Goal: Entertainment & Leisure: Browse casually

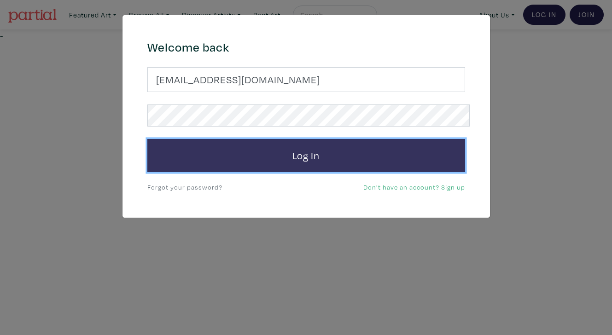
click at [331, 141] on button "Log In" at bounding box center [306, 155] width 318 height 33
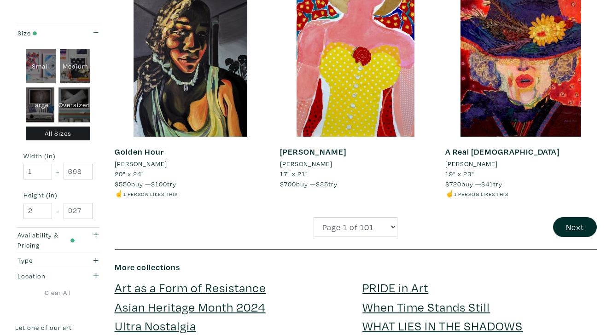
scroll to position [1797, 0]
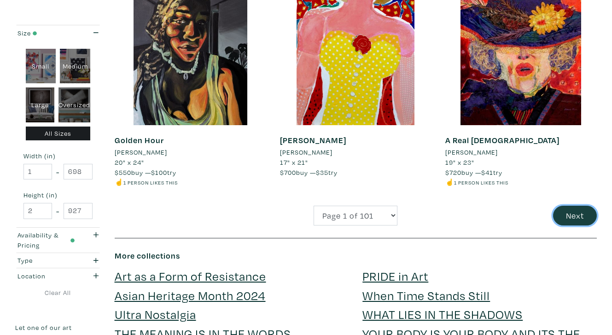
click at [579, 206] on button "Next" at bounding box center [575, 216] width 44 height 20
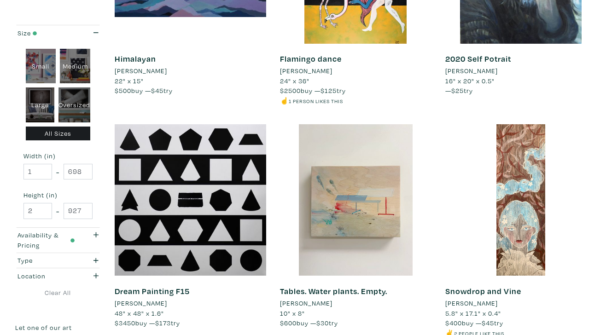
scroll to position [1659, 0]
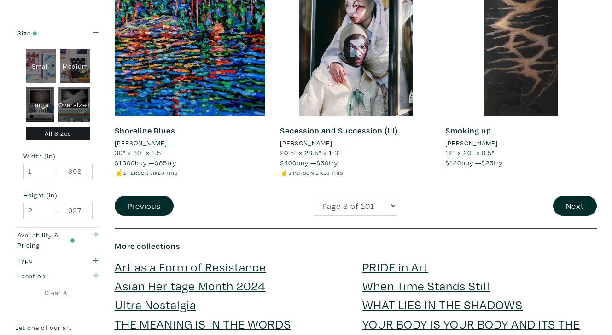
scroll to position [1828, 0]
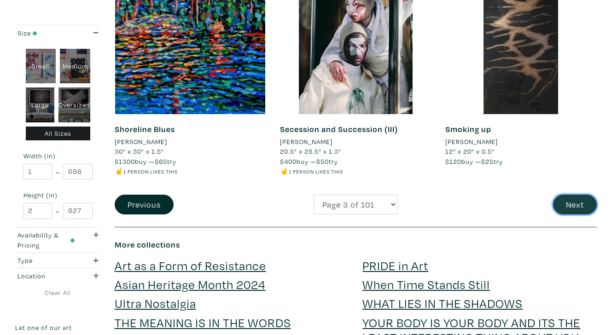
click at [581, 195] on button "Next" at bounding box center [575, 205] width 44 height 20
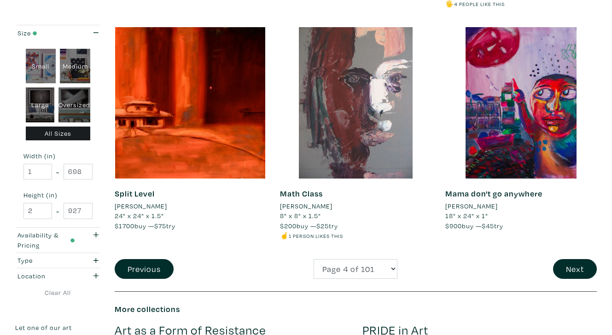
scroll to position [1755, 0]
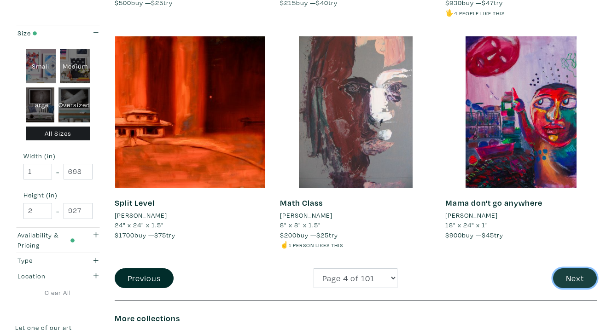
click at [574, 268] on button "Next" at bounding box center [575, 278] width 44 height 20
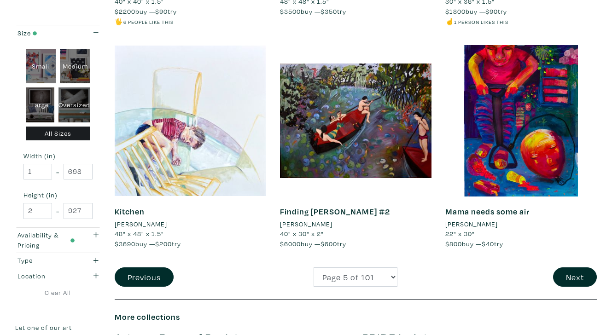
scroll to position [1748, 0]
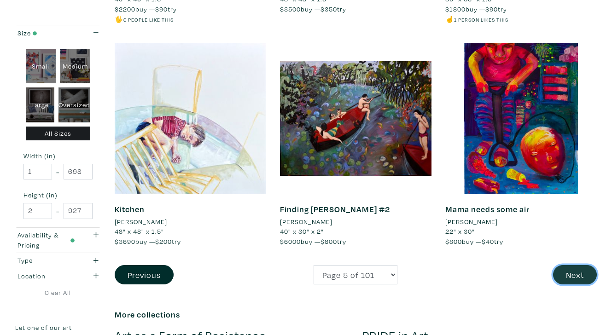
click at [577, 265] on button "Next" at bounding box center [575, 275] width 44 height 20
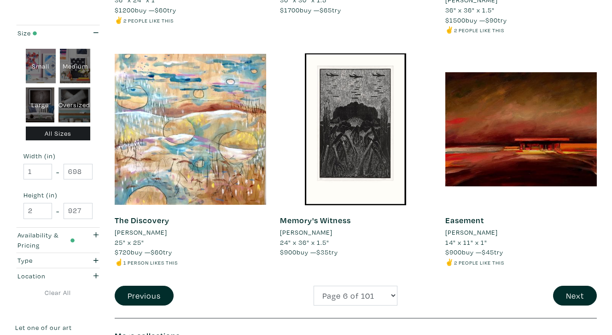
scroll to position [1753, 0]
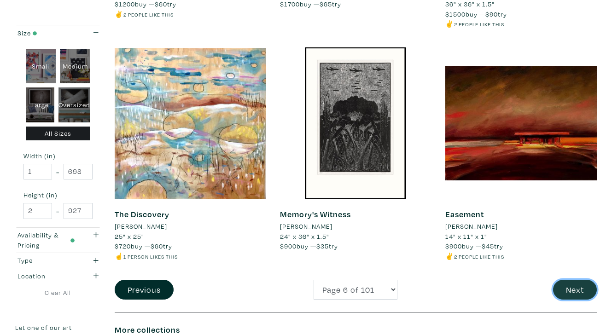
click at [579, 280] on button "Next" at bounding box center [575, 290] width 44 height 20
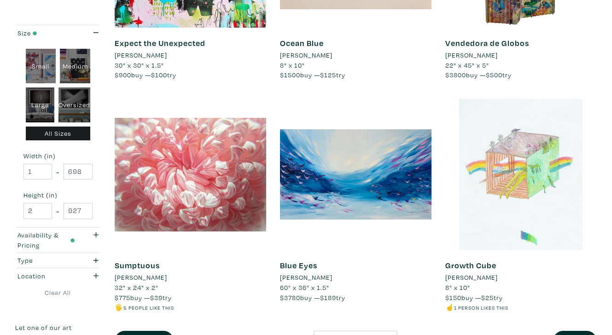
scroll to position [1674, 0]
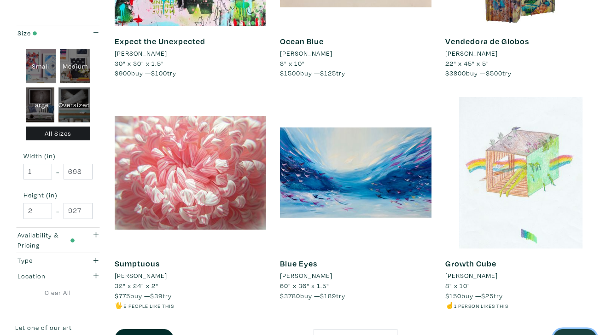
click at [578, 329] on button "Next" at bounding box center [575, 339] width 44 height 20
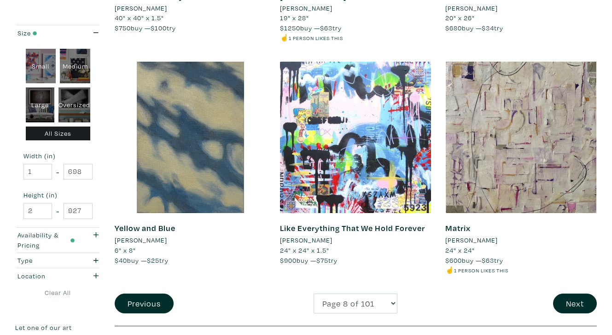
scroll to position [1711, 0]
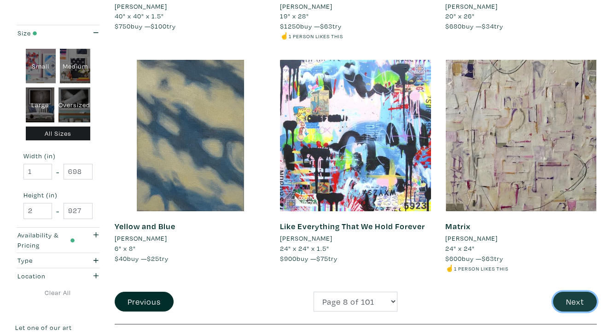
click at [573, 292] on button "Next" at bounding box center [575, 302] width 44 height 20
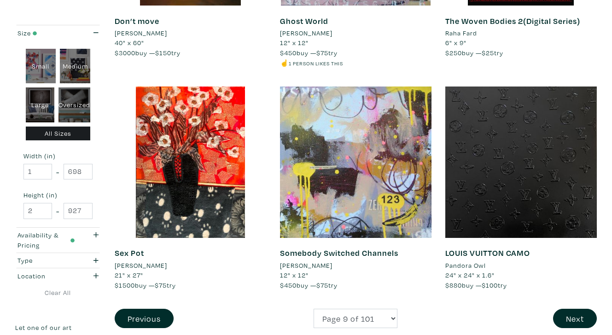
scroll to position [1712, 0]
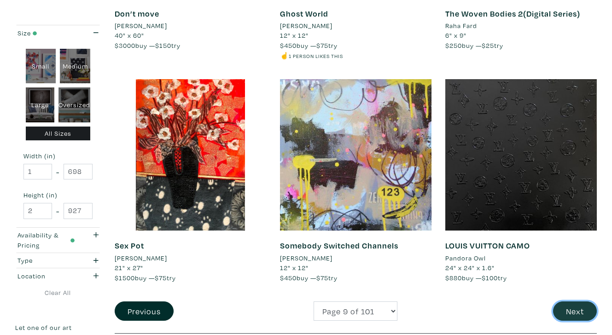
click at [578, 301] on button "Next" at bounding box center [575, 311] width 44 height 20
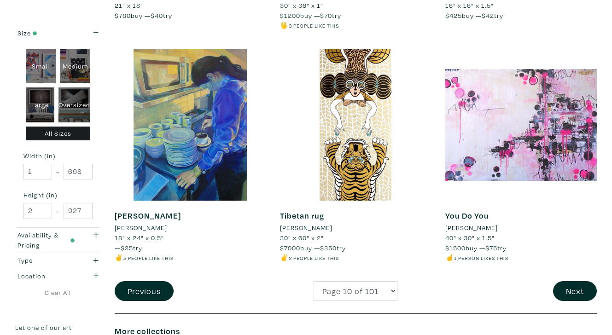
scroll to position [1733, 0]
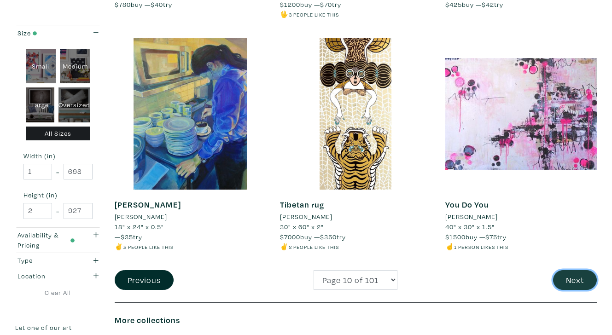
click at [581, 270] on button "Next" at bounding box center [575, 280] width 44 height 20
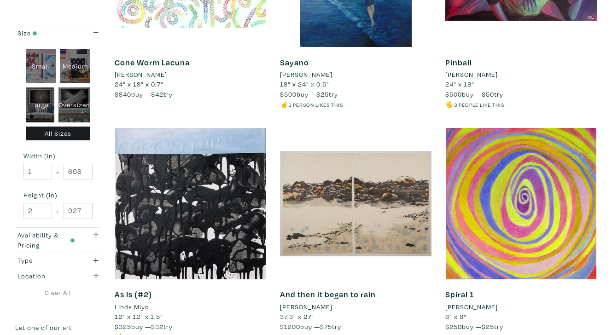
scroll to position [1669, 0]
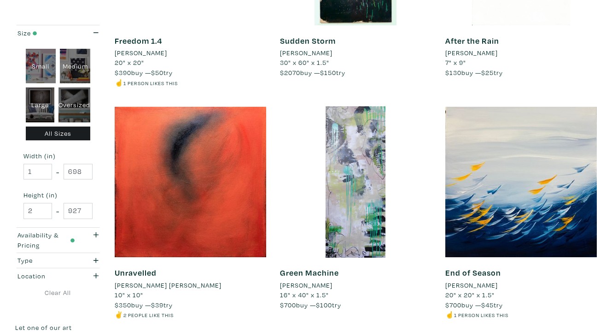
scroll to position [1688, 0]
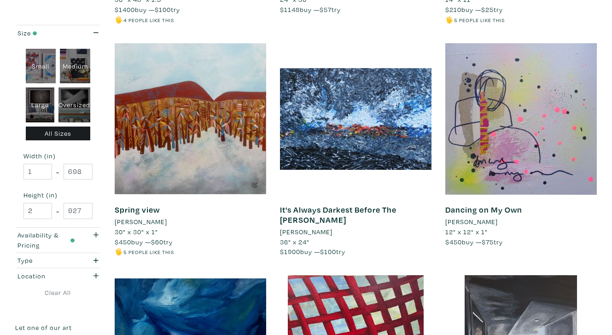
scroll to position [374, 0]
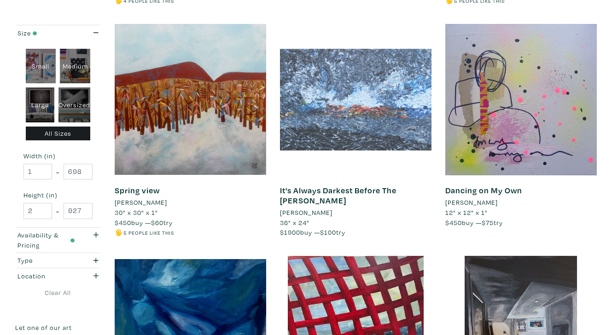
click at [381, 96] on div at bounding box center [355, 99] width 151 height 151
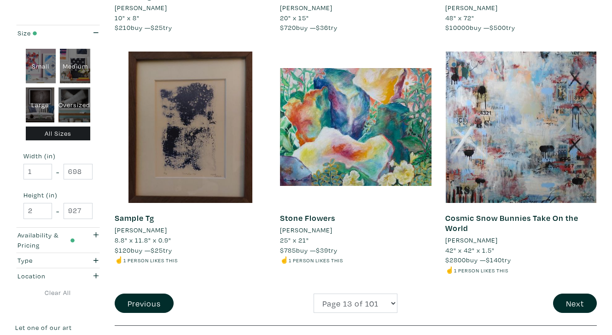
scroll to position [1720, 0]
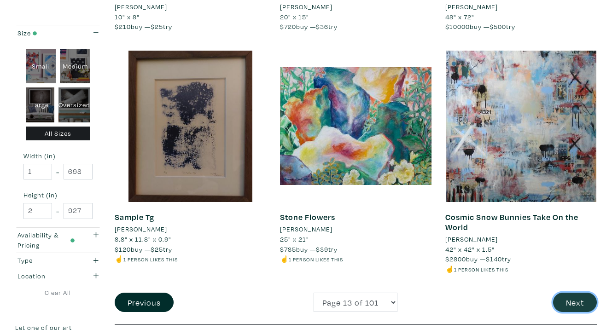
click at [575, 293] on button "Next" at bounding box center [575, 303] width 44 height 20
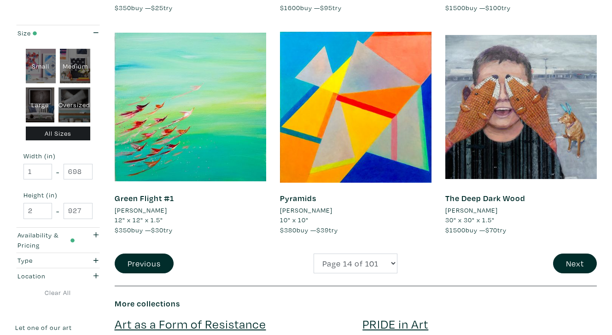
scroll to position [1731, 0]
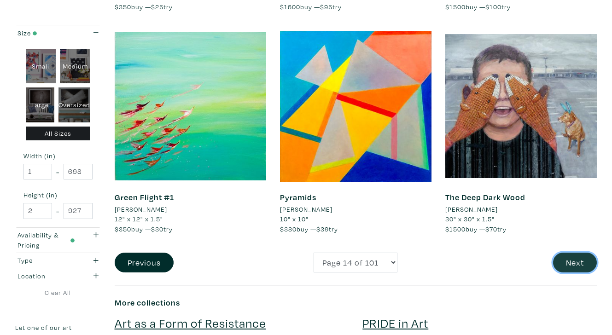
click at [576, 253] on button "Next" at bounding box center [575, 263] width 44 height 20
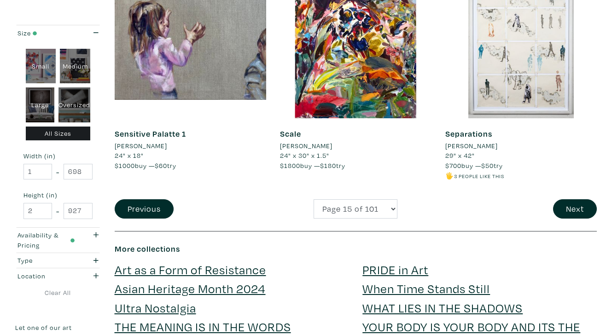
scroll to position [1799, 0]
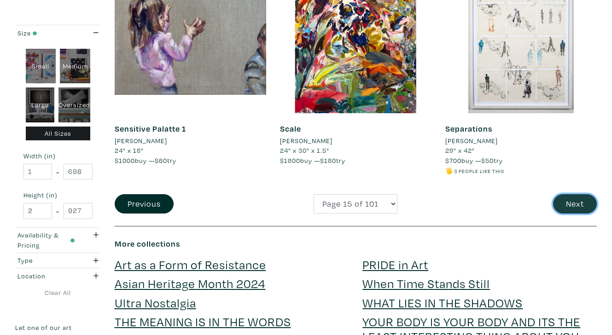
click at [578, 194] on button "Next" at bounding box center [575, 204] width 44 height 20
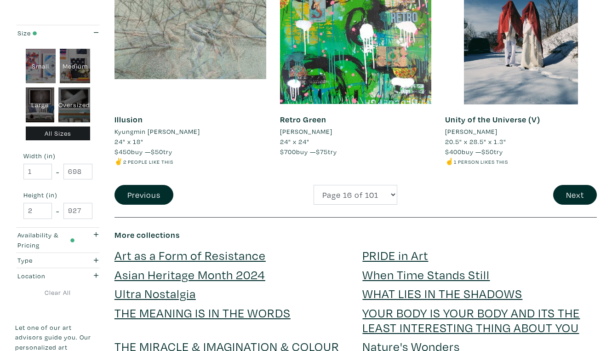
scroll to position [1836, 0]
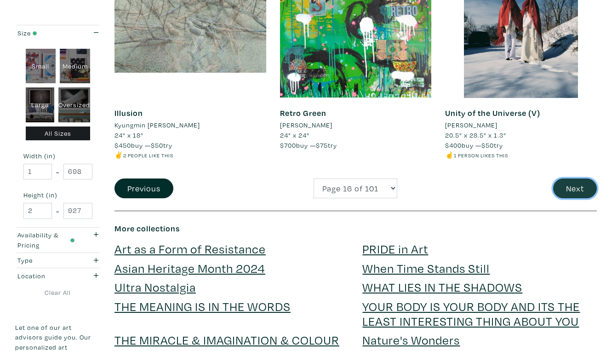
click at [578, 179] on button "Next" at bounding box center [576, 189] width 44 height 20
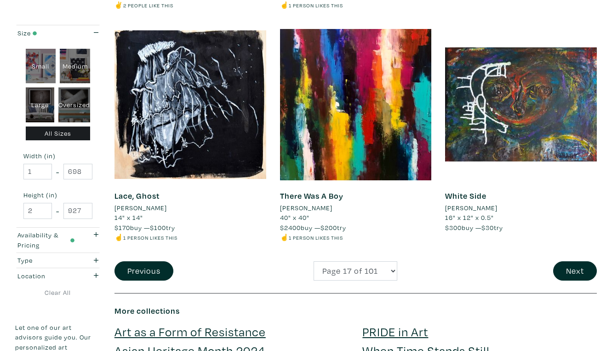
scroll to position [1776, 0]
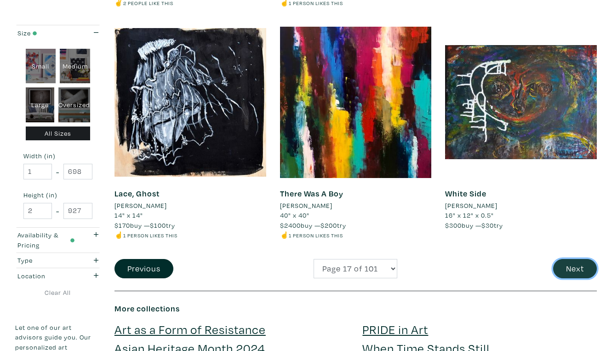
click at [581, 259] on button "Next" at bounding box center [576, 269] width 44 height 20
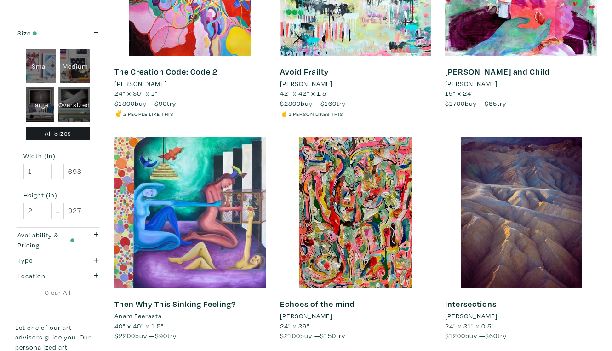
scroll to position [1657, 0]
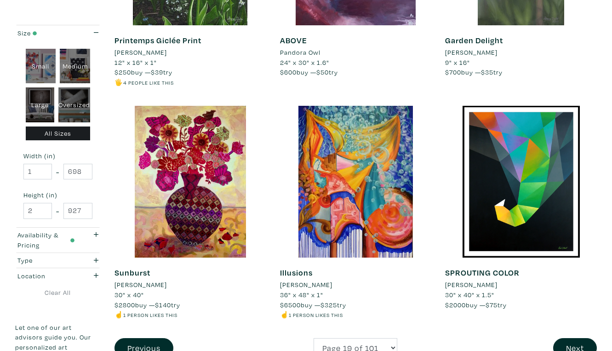
scroll to position [1678, 0]
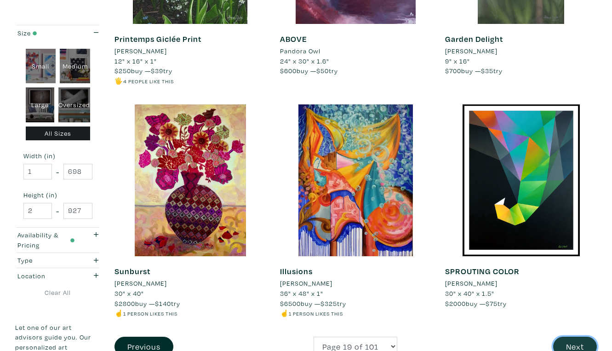
click at [582, 337] on button "Next" at bounding box center [576, 347] width 44 height 20
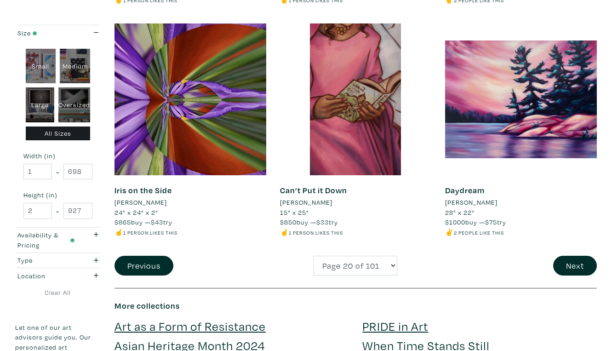
scroll to position [1792, 0]
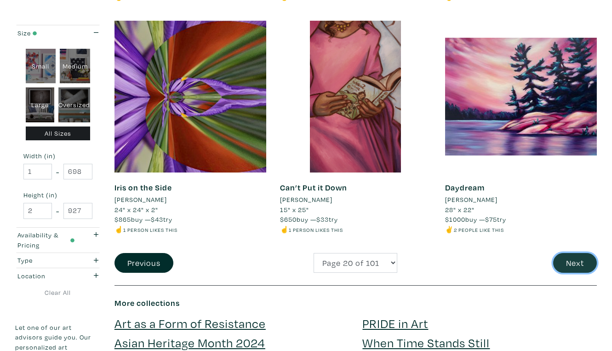
click at [581, 253] on button "Next" at bounding box center [576, 263] width 44 height 20
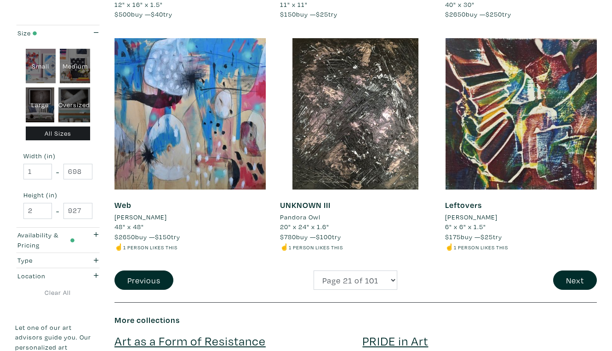
scroll to position [1738, 0]
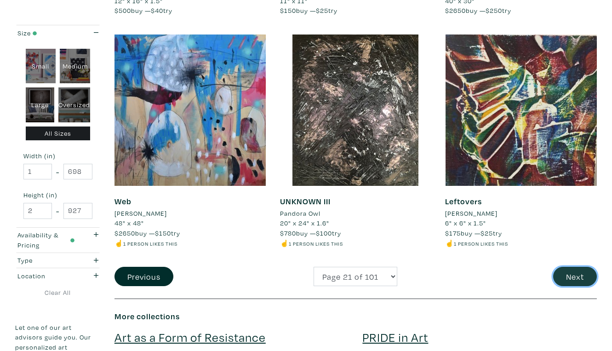
click at [576, 267] on button "Next" at bounding box center [576, 277] width 44 height 20
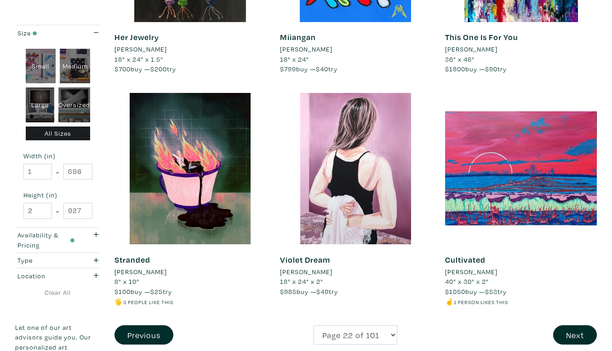
scroll to position [1687, 0]
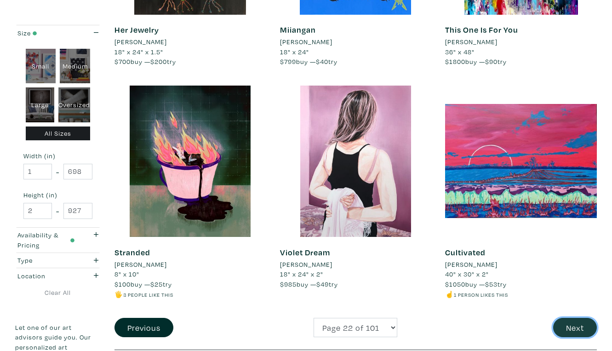
click at [578, 318] on button "Next" at bounding box center [576, 328] width 44 height 20
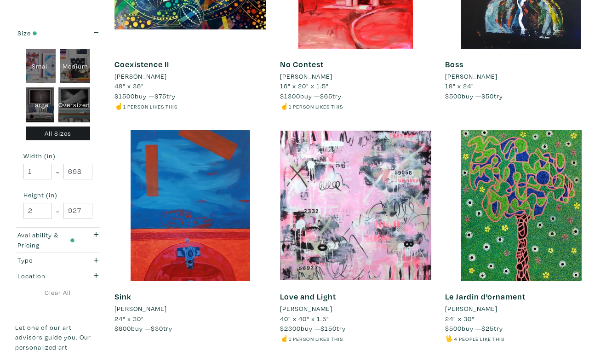
scroll to position [1664, 0]
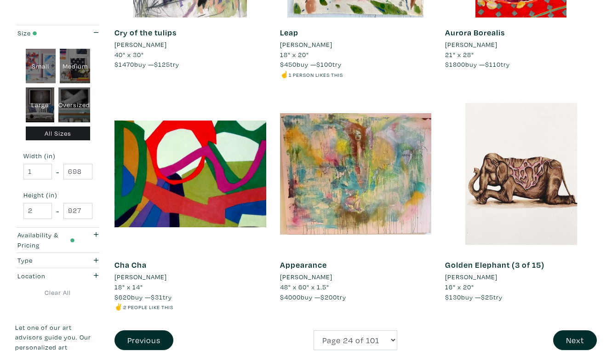
scroll to position [1686, 0]
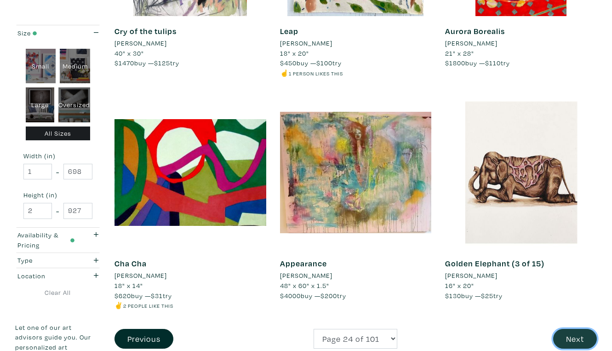
click at [575, 329] on button "Next" at bounding box center [576, 339] width 44 height 20
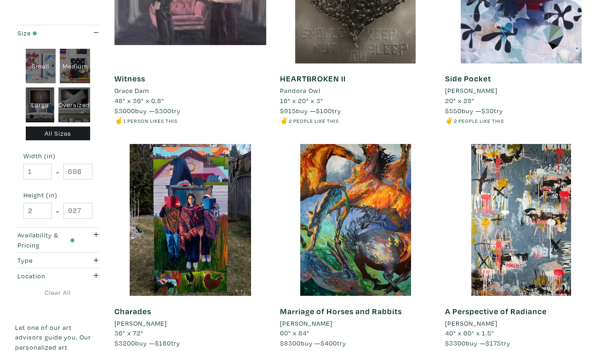
scroll to position [1659, 0]
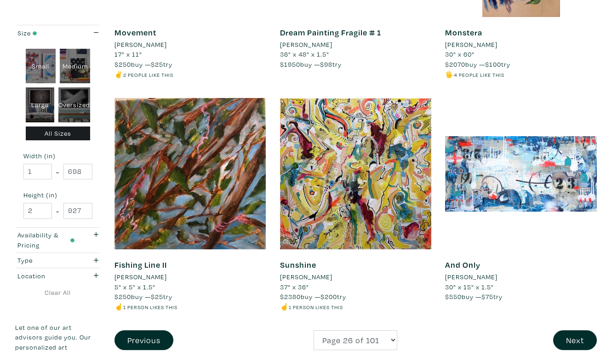
scroll to position [1695, 0]
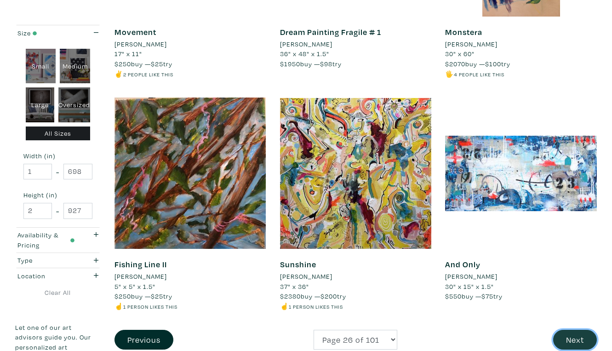
click at [577, 330] on button "Next" at bounding box center [576, 340] width 44 height 20
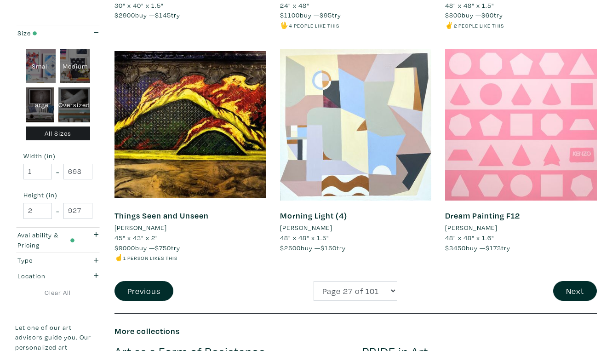
scroll to position [1735, 0]
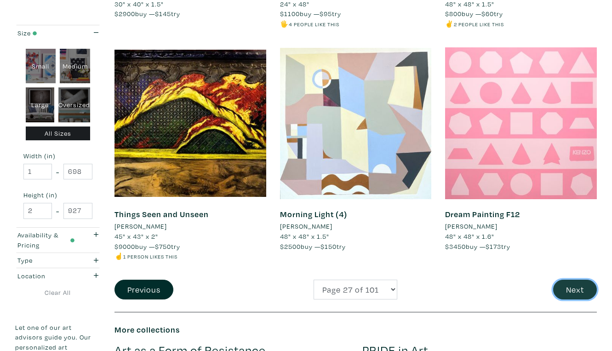
click at [577, 280] on button "Next" at bounding box center [576, 290] width 44 height 20
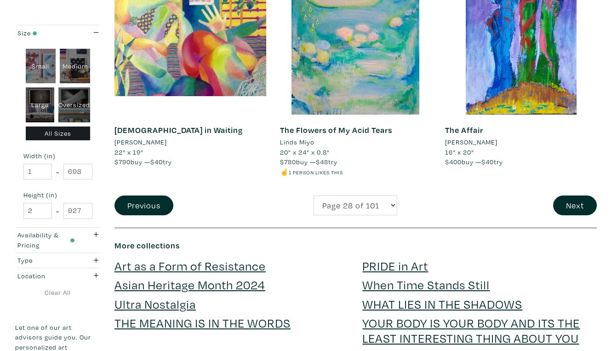
scroll to position [1830, 0]
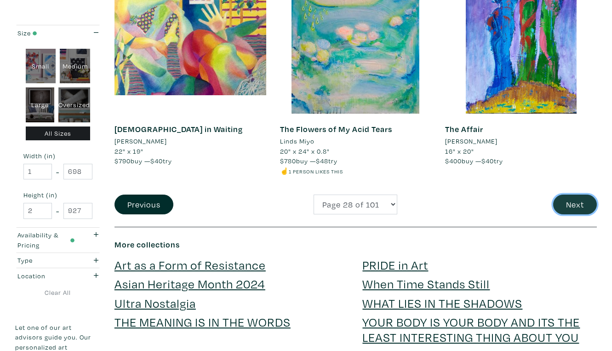
click at [583, 195] on button "Next" at bounding box center [576, 205] width 44 height 20
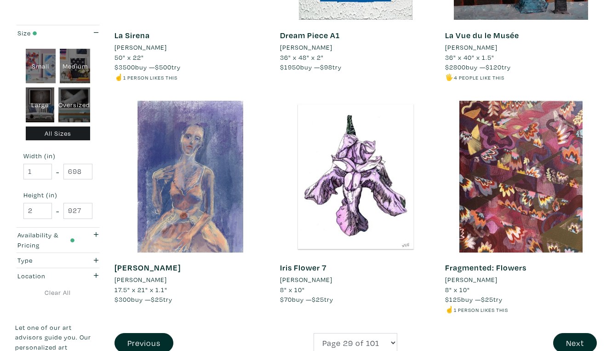
scroll to position [1715, 0]
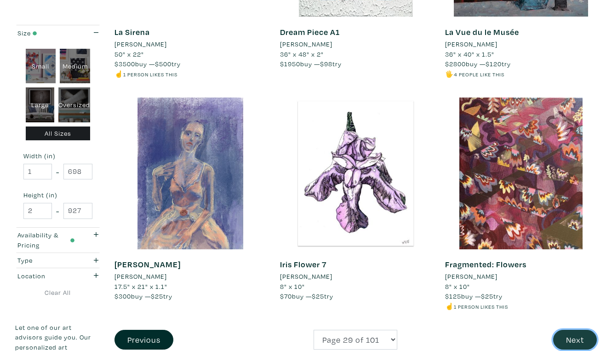
click at [579, 330] on button "Next" at bounding box center [576, 340] width 44 height 20
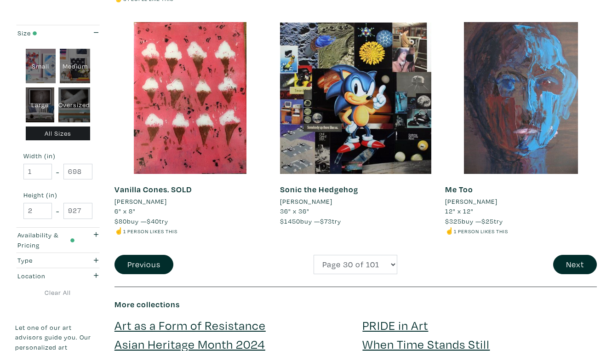
scroll to position [1734, 0]
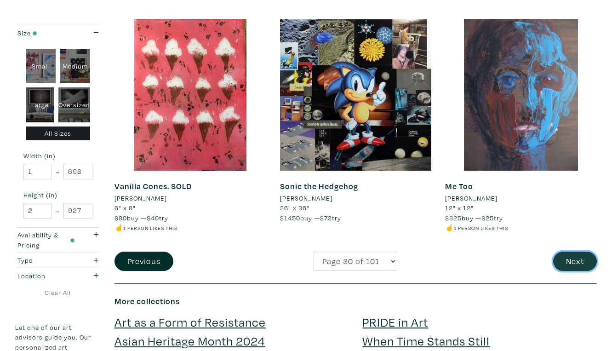
click at [572, 252] on button "Next" at bounding box center [576, 262] width 44 height 20
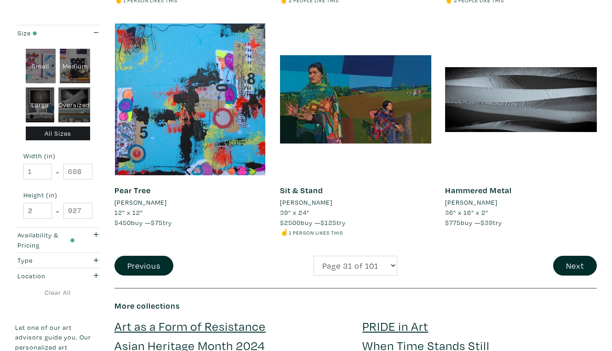
scroll to position [1761, 0]
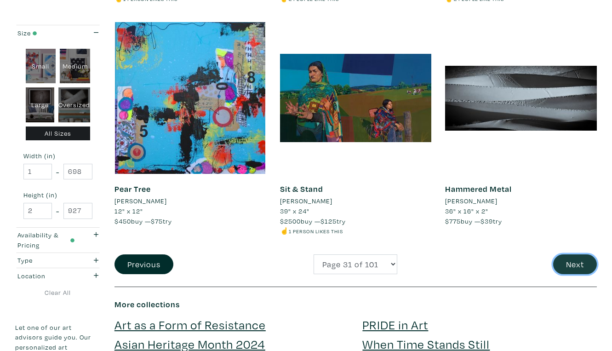
click at [578, 254] on button "Next" at bounding box center [576, 264] width 44 height 20
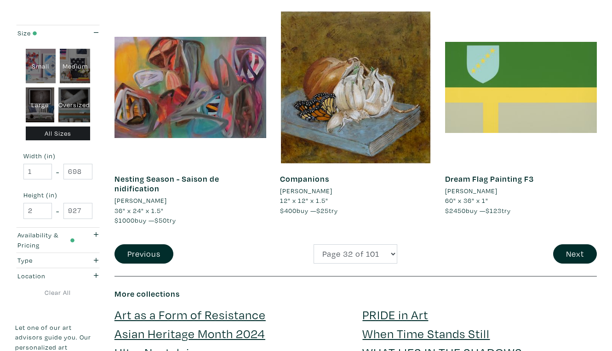
scroll to position [1794, 0]
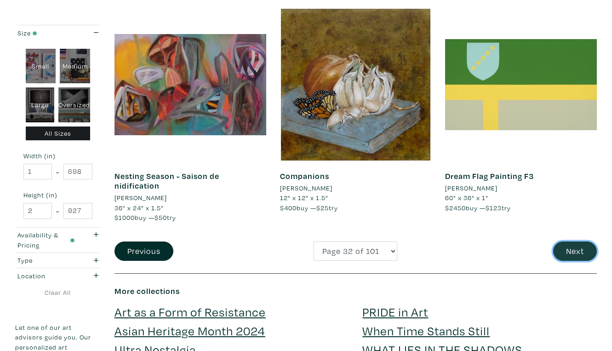
click at [581, 242] on button "Next" at bounding box center [576, 252] width 44 height 20
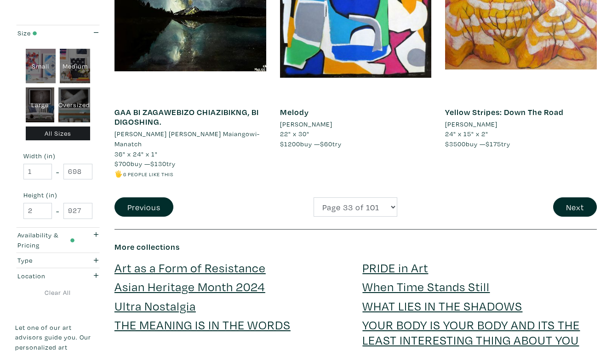
scroll to position [1829, 0]
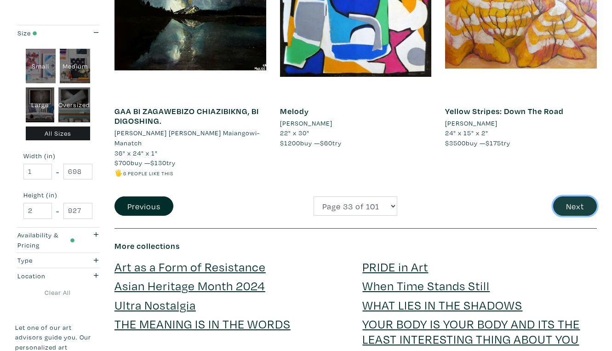
click at [578, 196] on button "Next" at bounding box center [576, 206] width 44 height 20
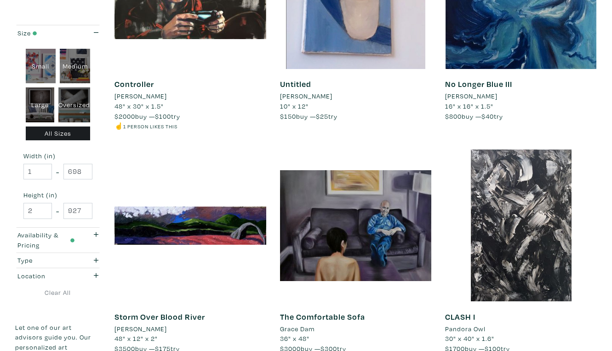
scroll to position [1659, 0]
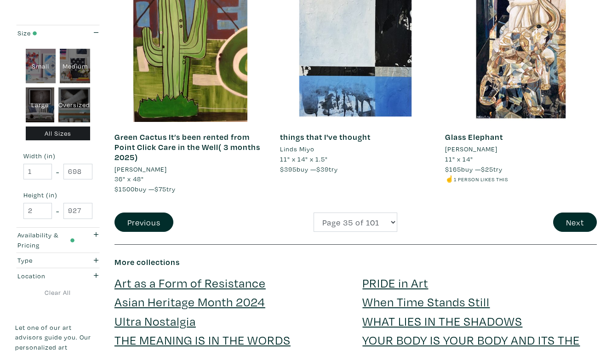
scroll to position [1816, 0]
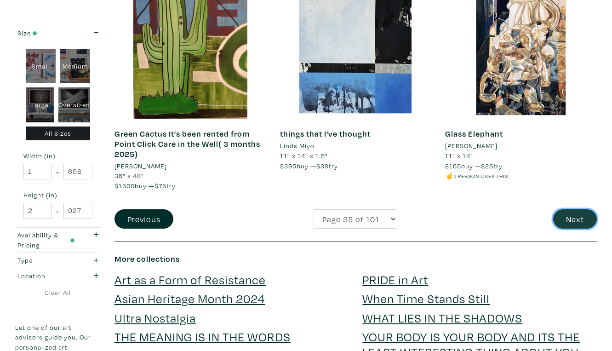
click at [576, 209] on button "Next" at bounding box center [576, 219] width 44 height 20
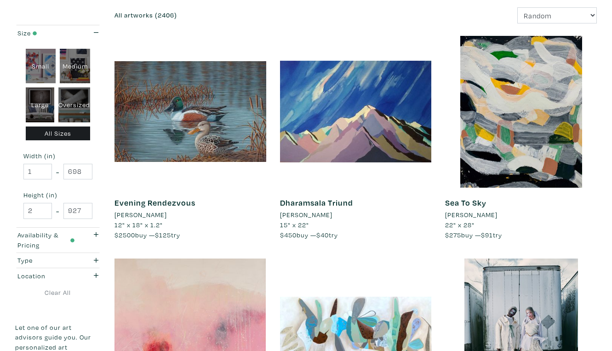
scroll to position [138, 0]
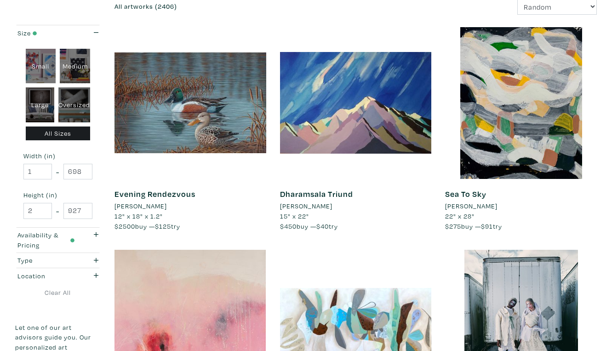
click at [454, 100] on div at bounding box center [521, 103] width 152 height 152
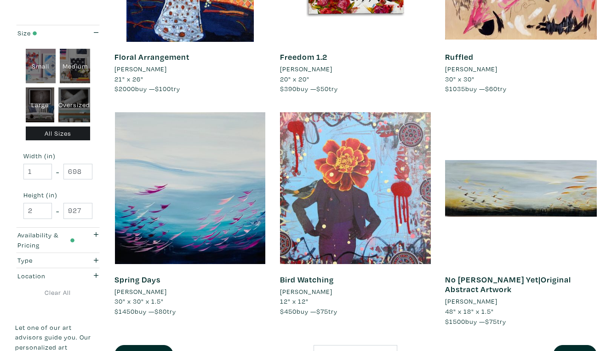
scroll to position [1611, 0]
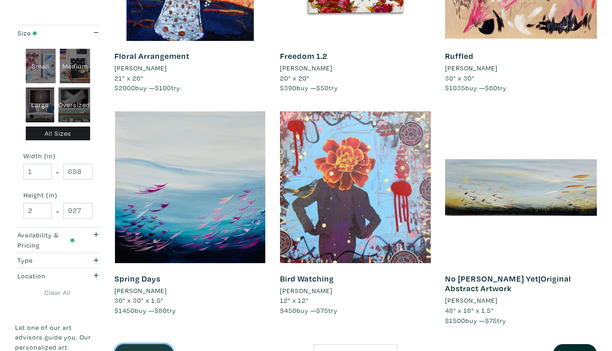
click at [137, 344] on button "Previous" at bounding box center [144, 354] width 59 height 20
